Goal: Task Accomplishment & Management: Complete application form

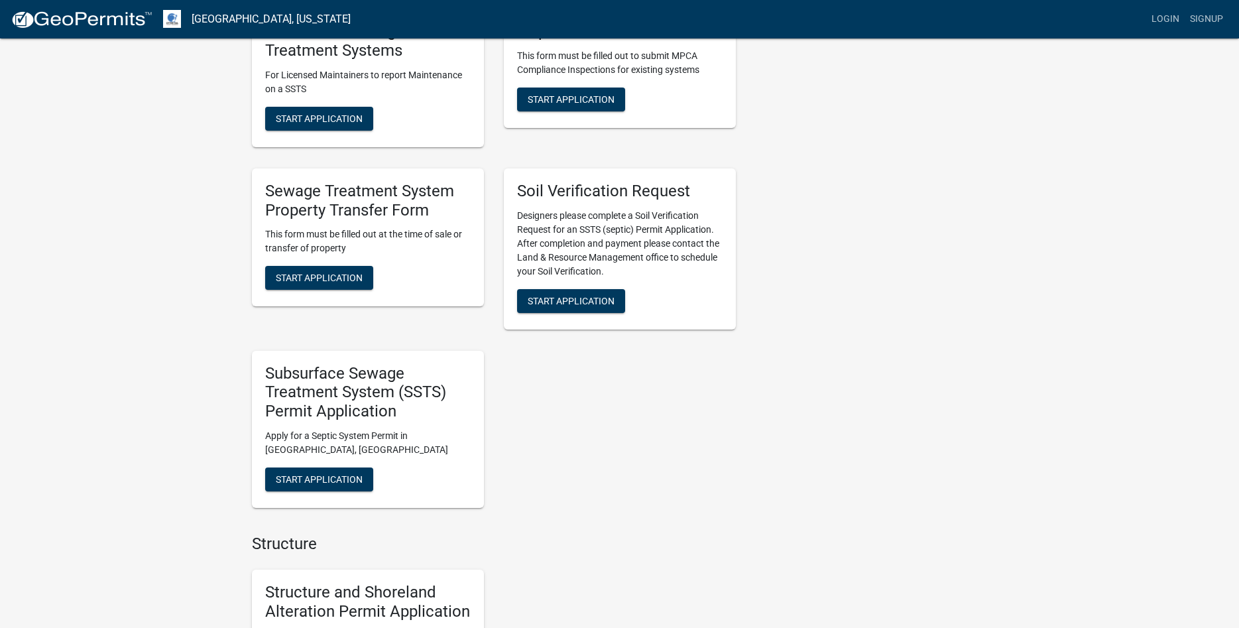
scroll to position [406, 0]
click at [332, 274] on span "Start Application" at bounding box center [319, 277] width 87 height 11
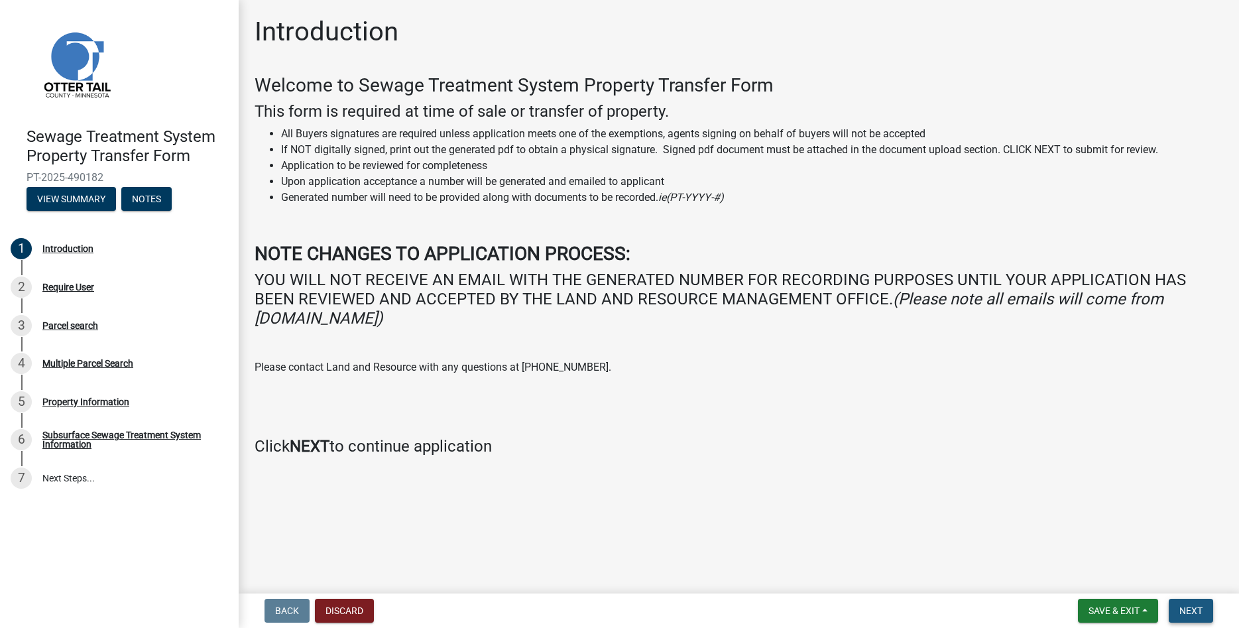
click at [1195, 611] on span "Next" at bounding box center [1191, 610] width 23 height 11
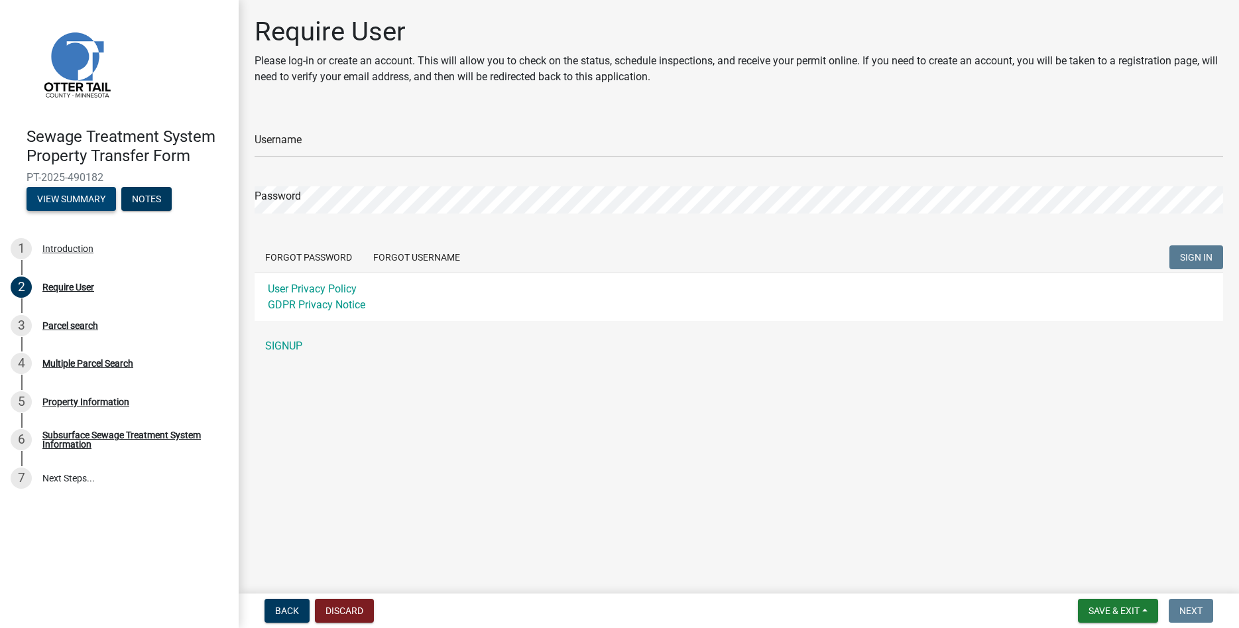
click at [81, 196] on button "View Summary" at bounding box center [72, 199] width 90 height 24
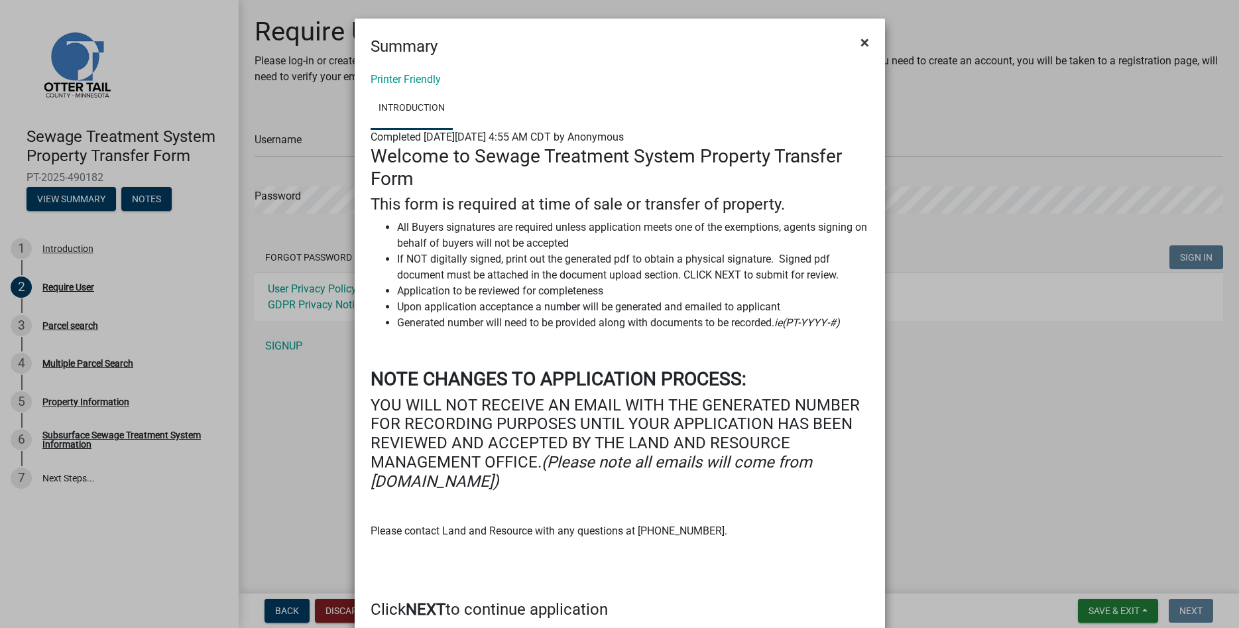
click at [865, 46] on span "×" at bounding box center [865, 42] width 9 height 19
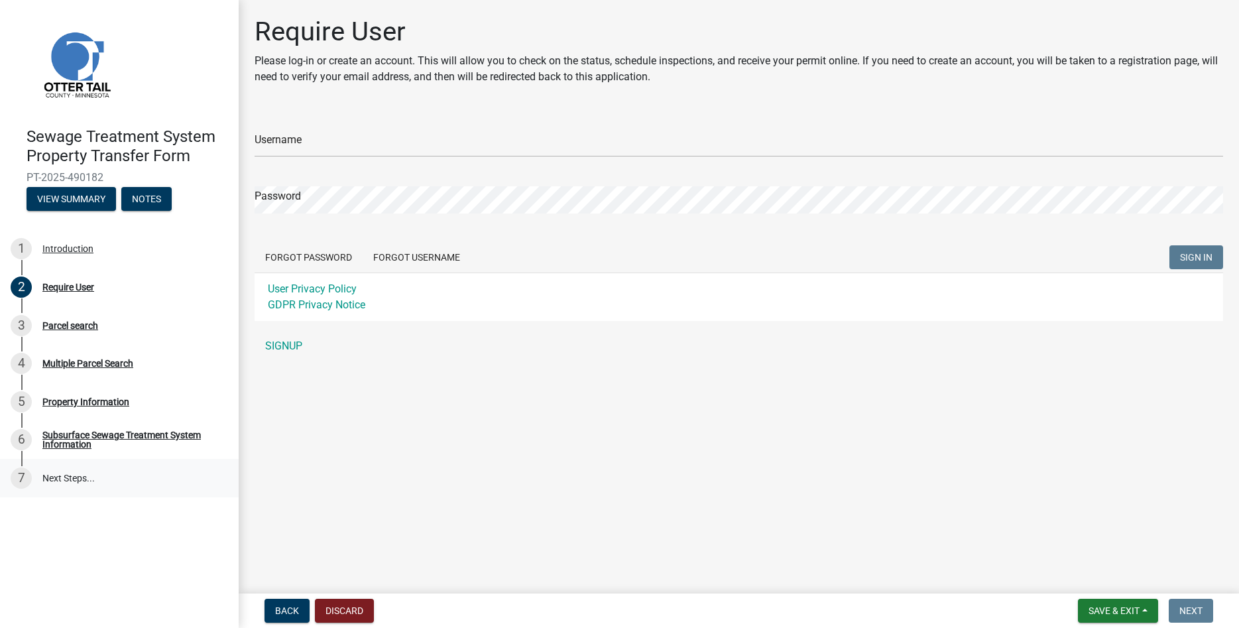
click at [76, 482] on link "7 Next Steps..." at bounding box center [119, 478] width 239 height 38
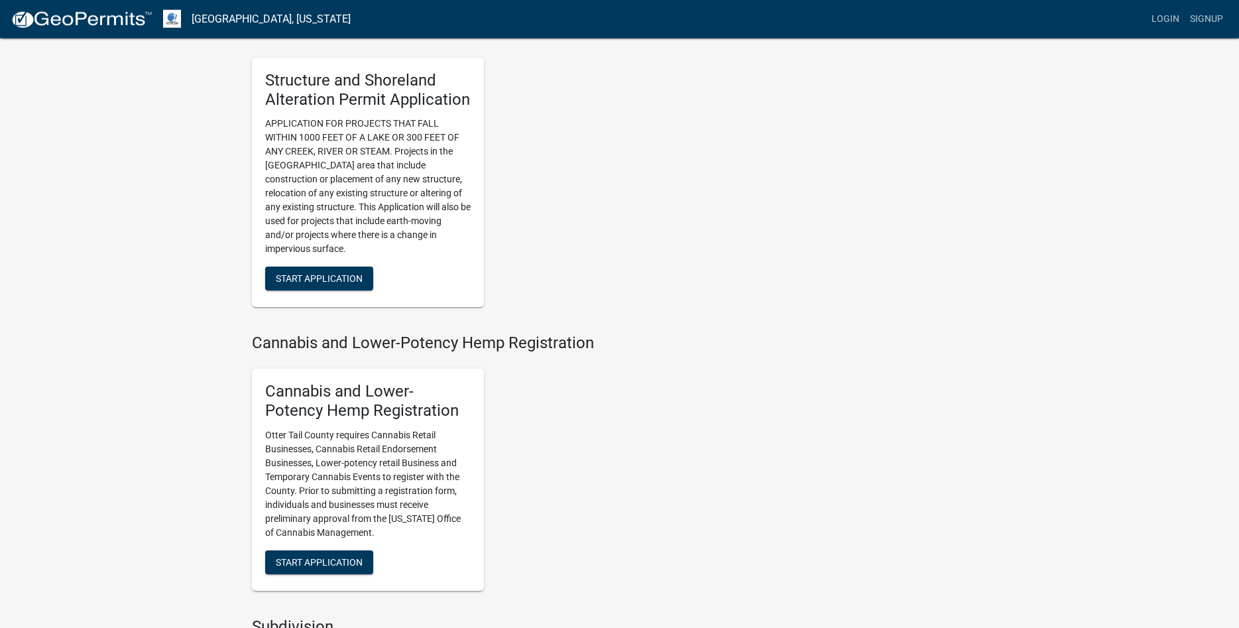
scroll to position [812, 0]
